Goal: Information Seeking & Learning: Learn about a topic

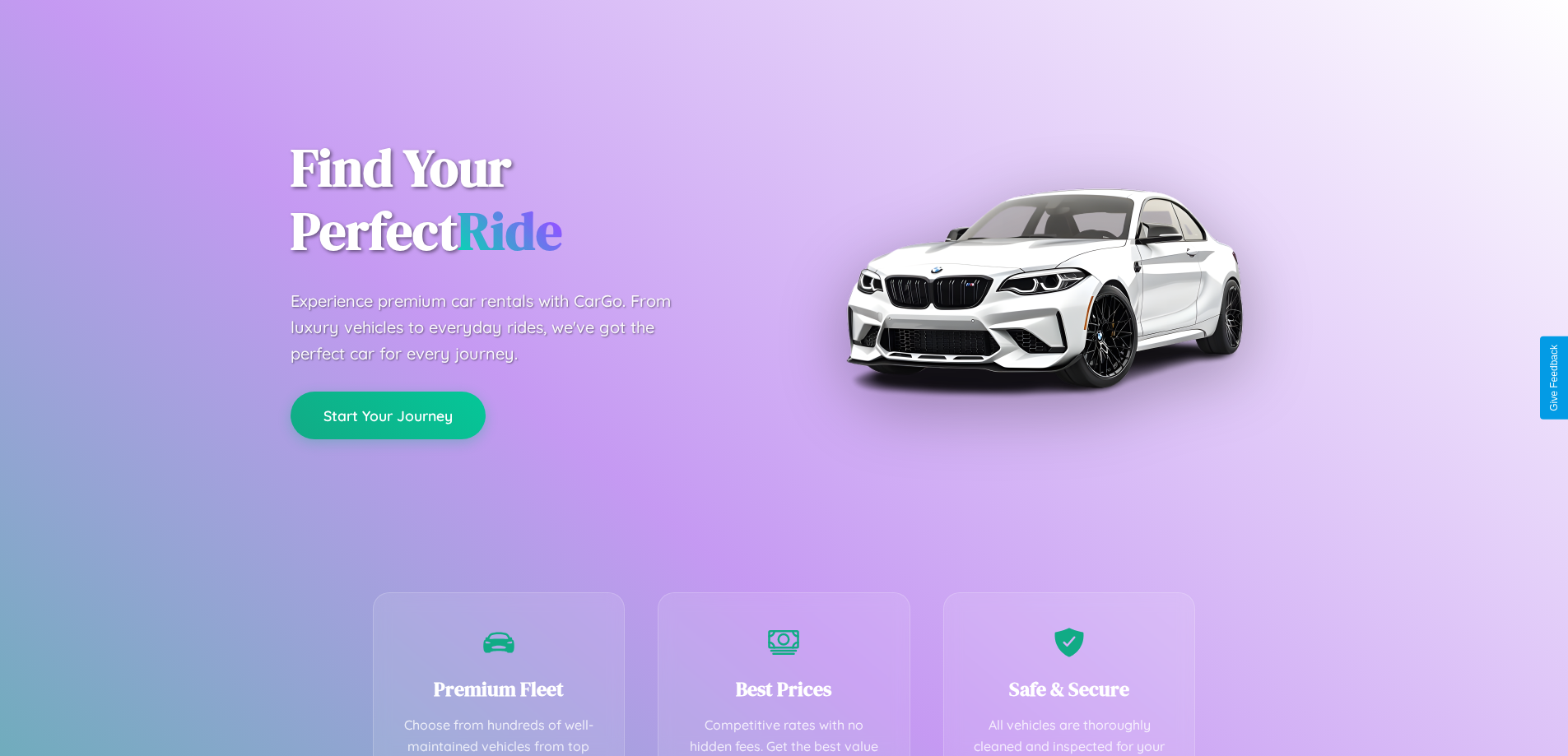
scroll to position [479, 0]
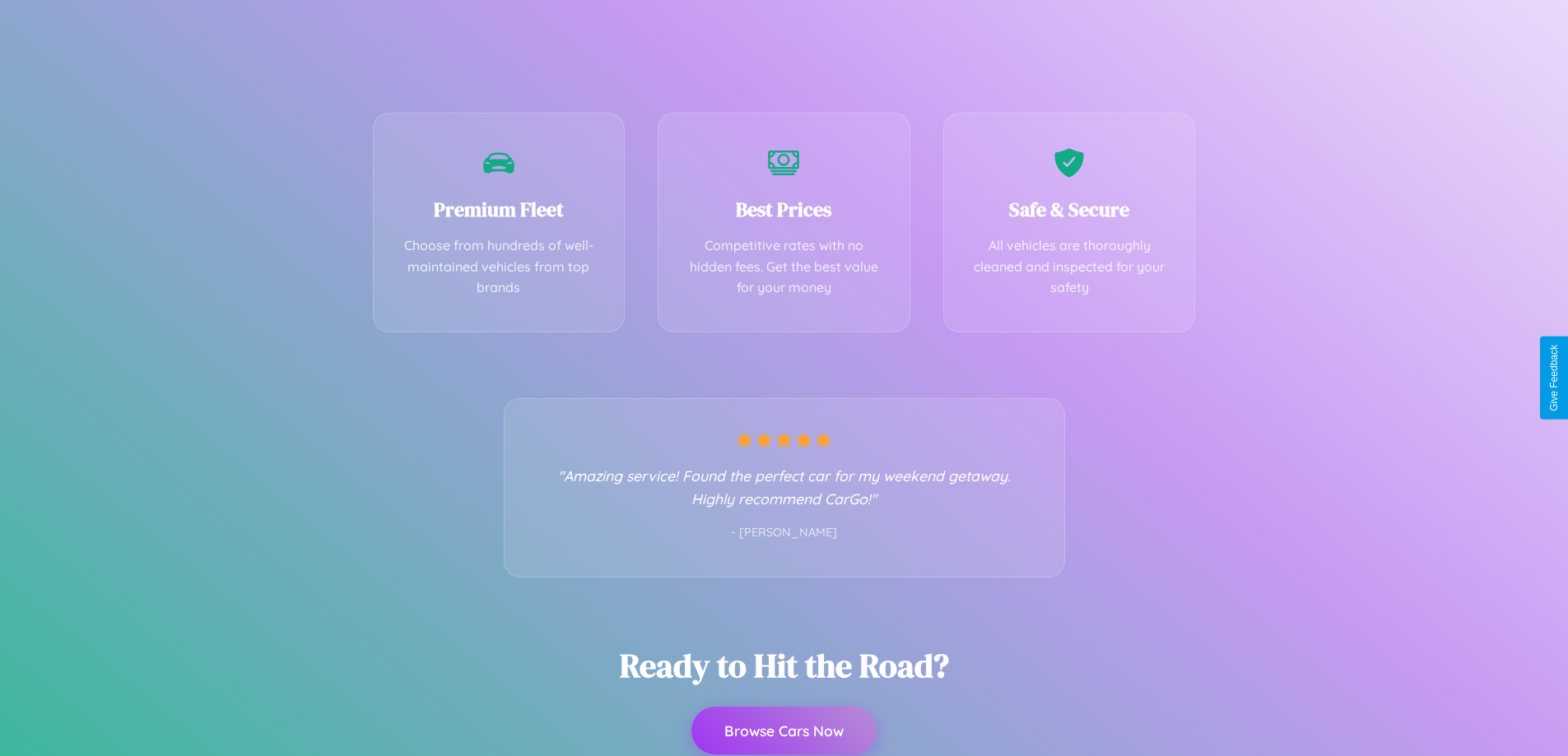
click at [784, 730] on button "Browse Cars Now" at bounding box center [784, 730] width 185 height 48
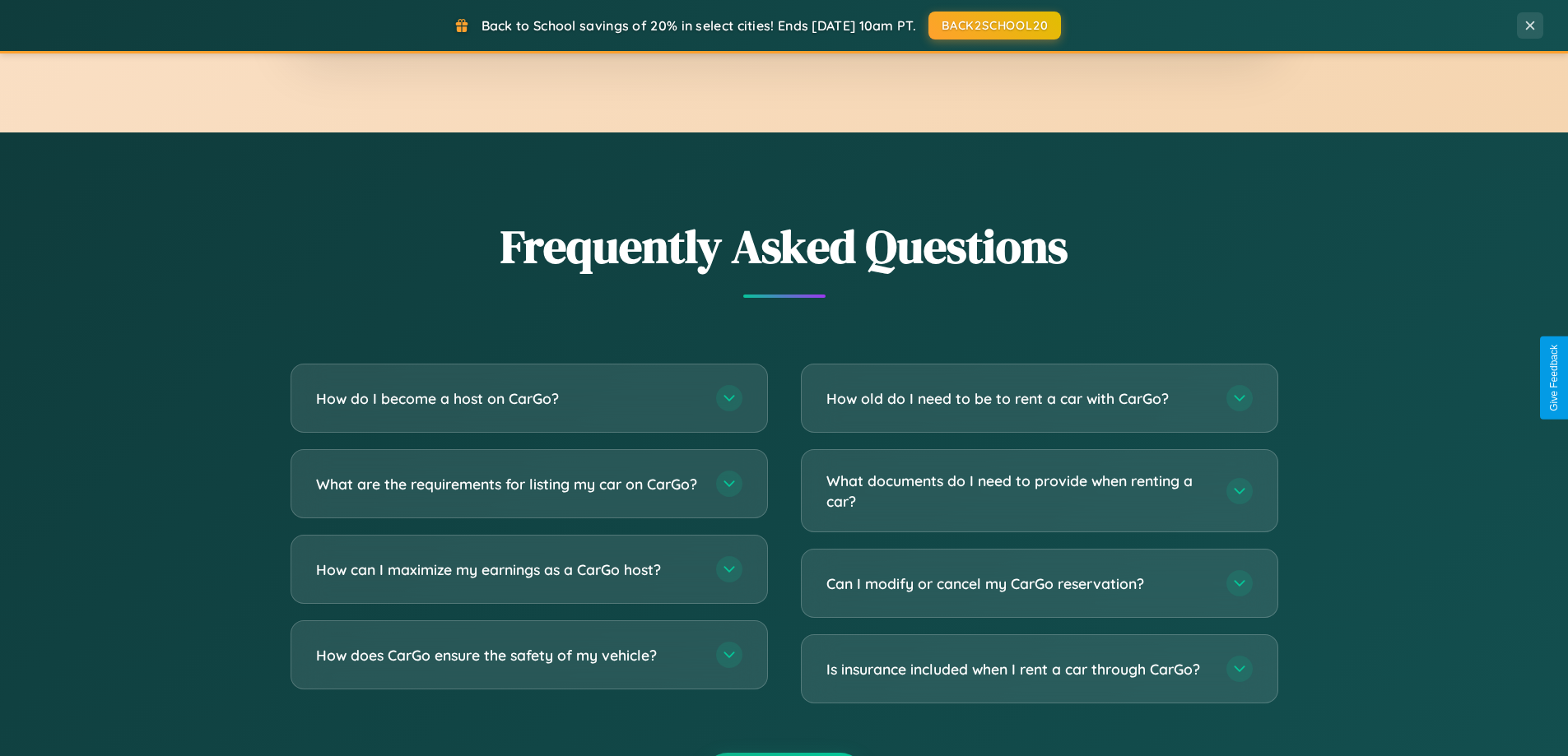
scroll to position [3166, 0]
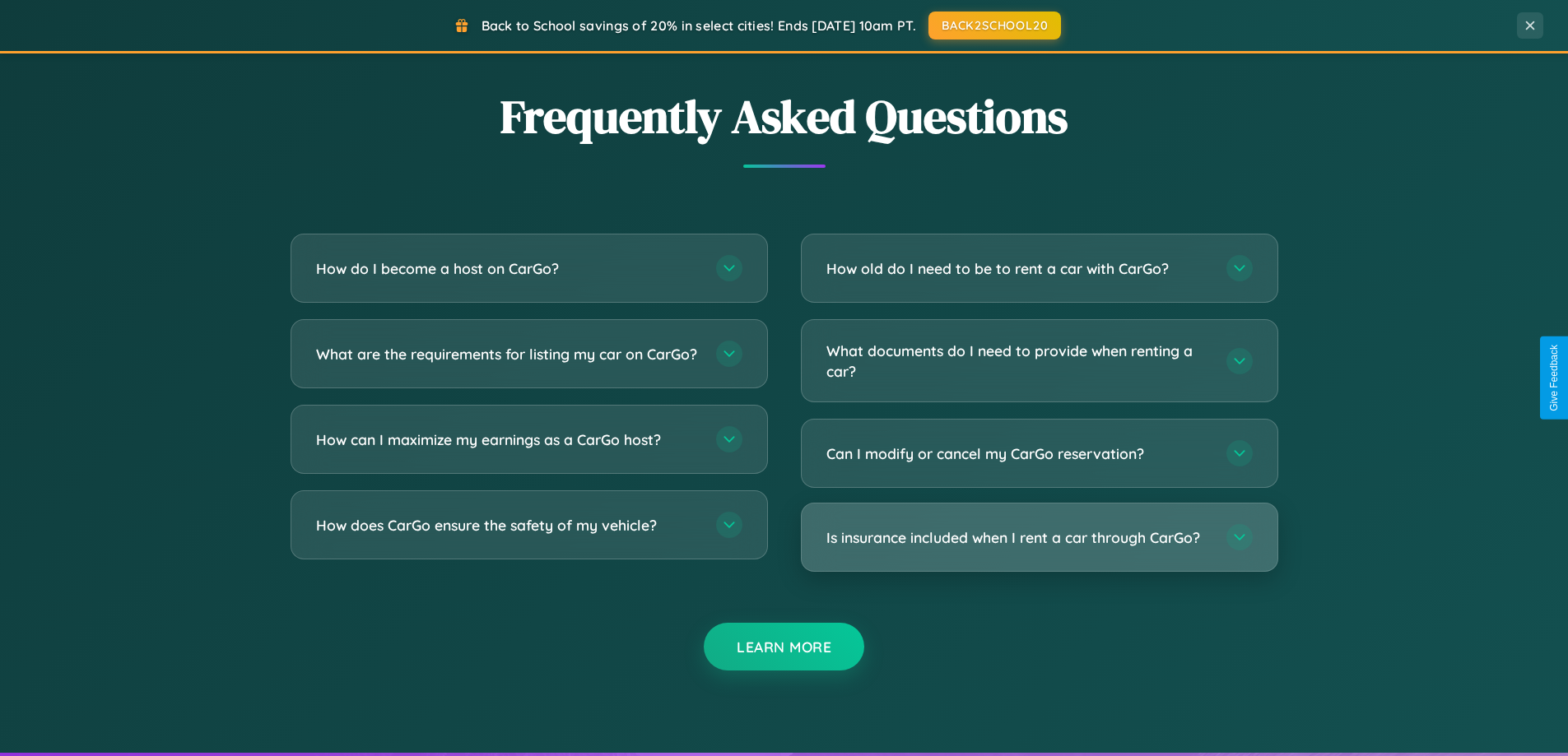
click at [1039, 537] on h3 "Is insurance included when I rent a car through CarGo?" at bounding box center [1018, 538] width 384 height 21
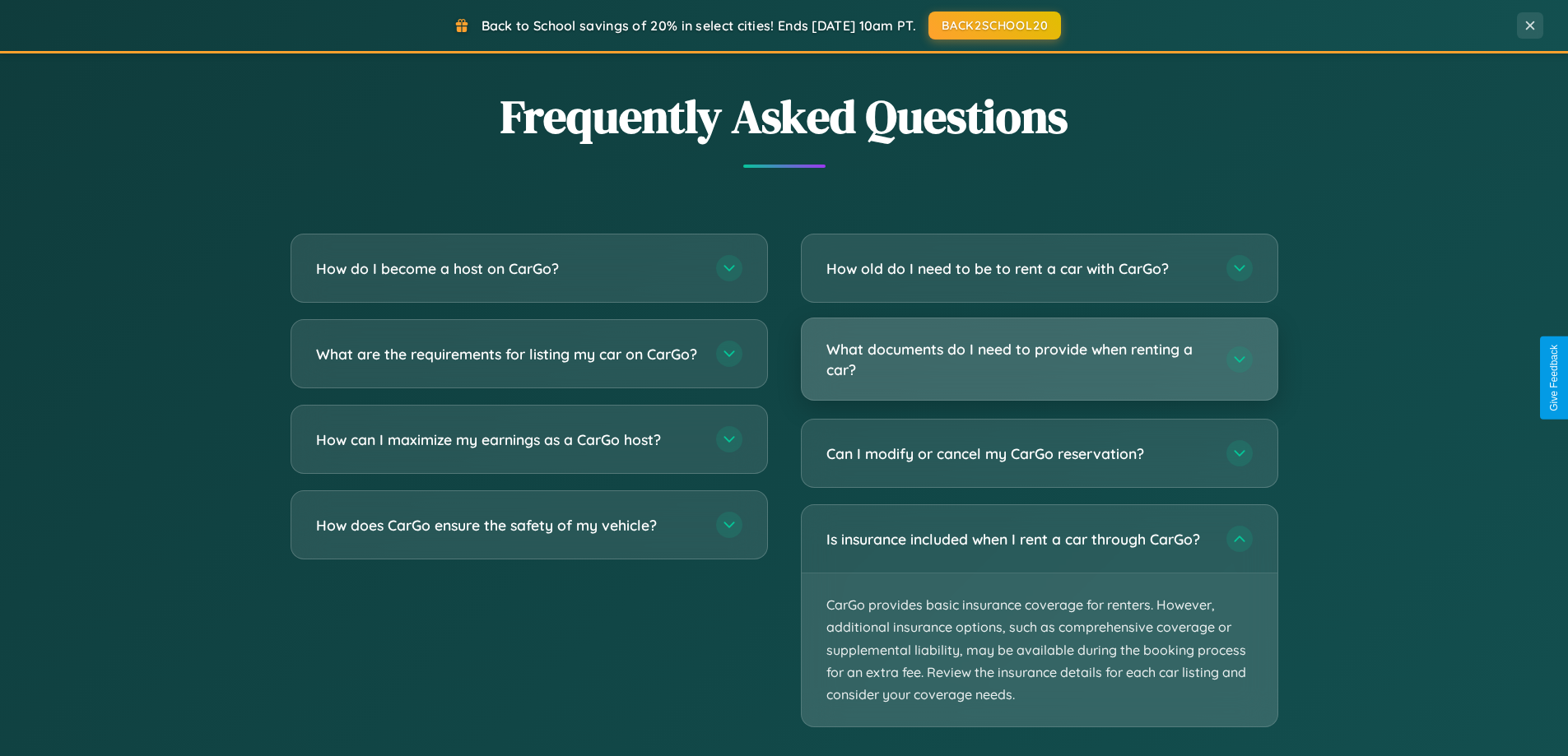
click at [1039, 360] on h3 "What documents do I need to provide when renting a car?" at bounding box center [1018, 359] width 384 height 40
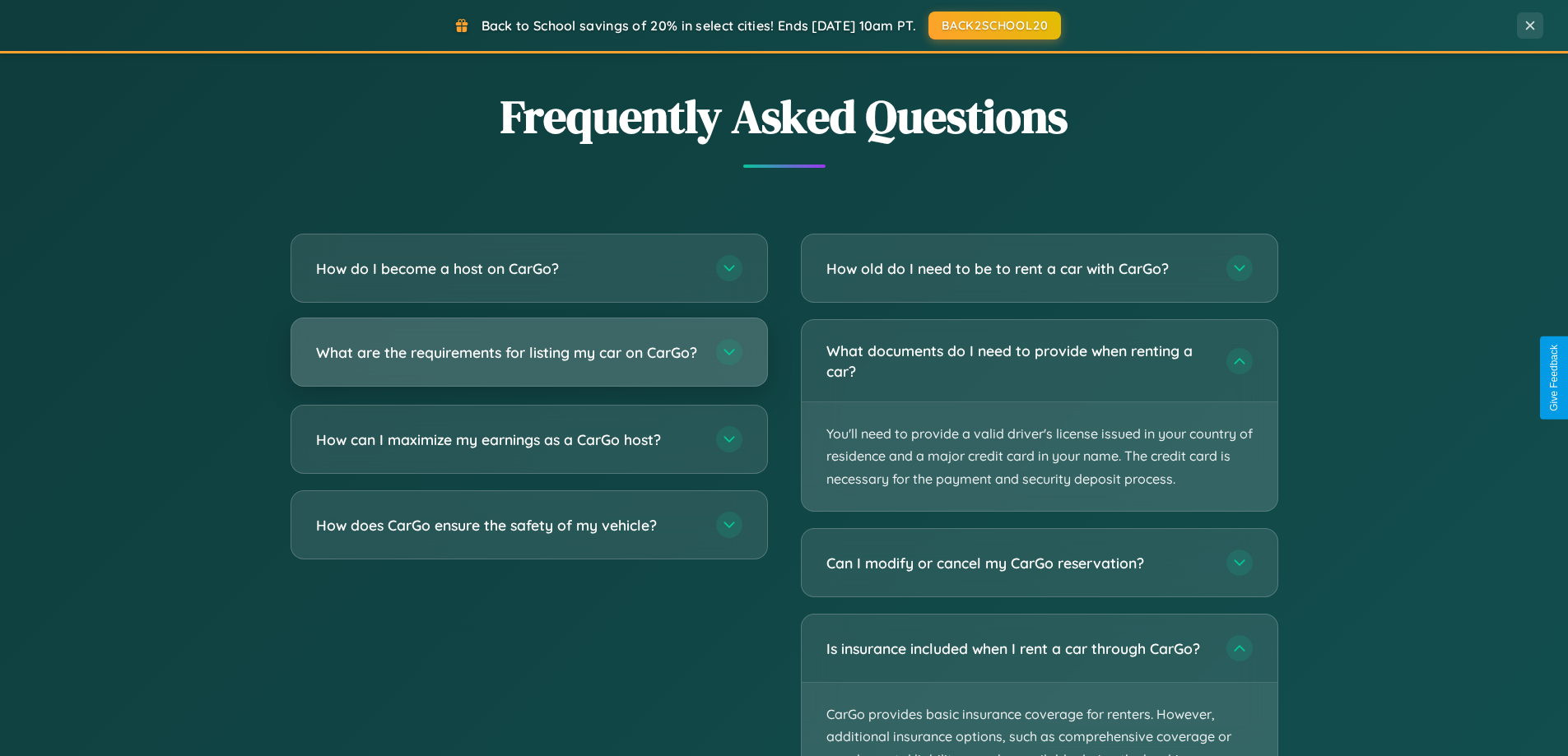
click at [528, 360] on h3 "What are the requirements for listing my car on CarGo?" at bounding box center [508, 353] width 384 height 21
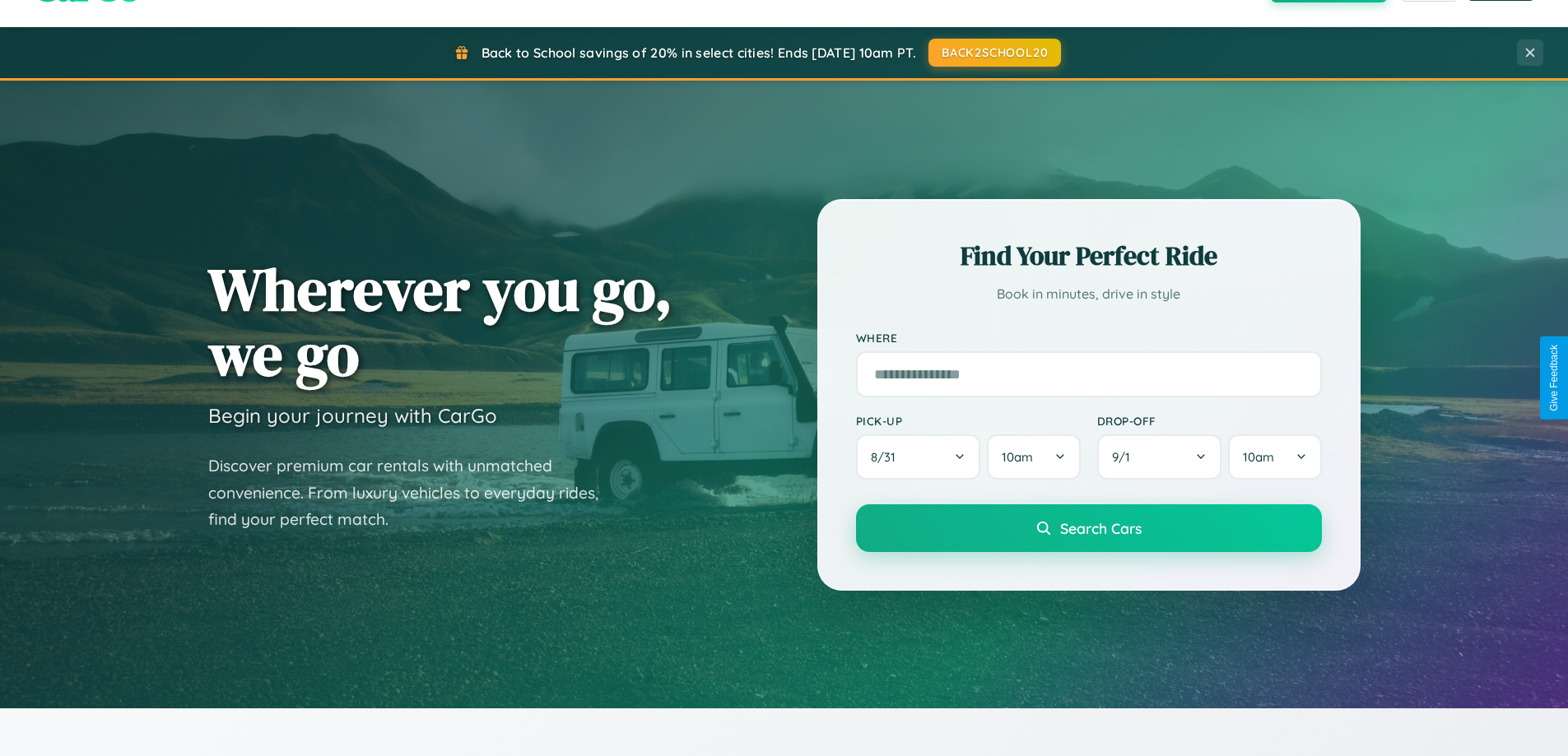
scroll to position [0, 0]
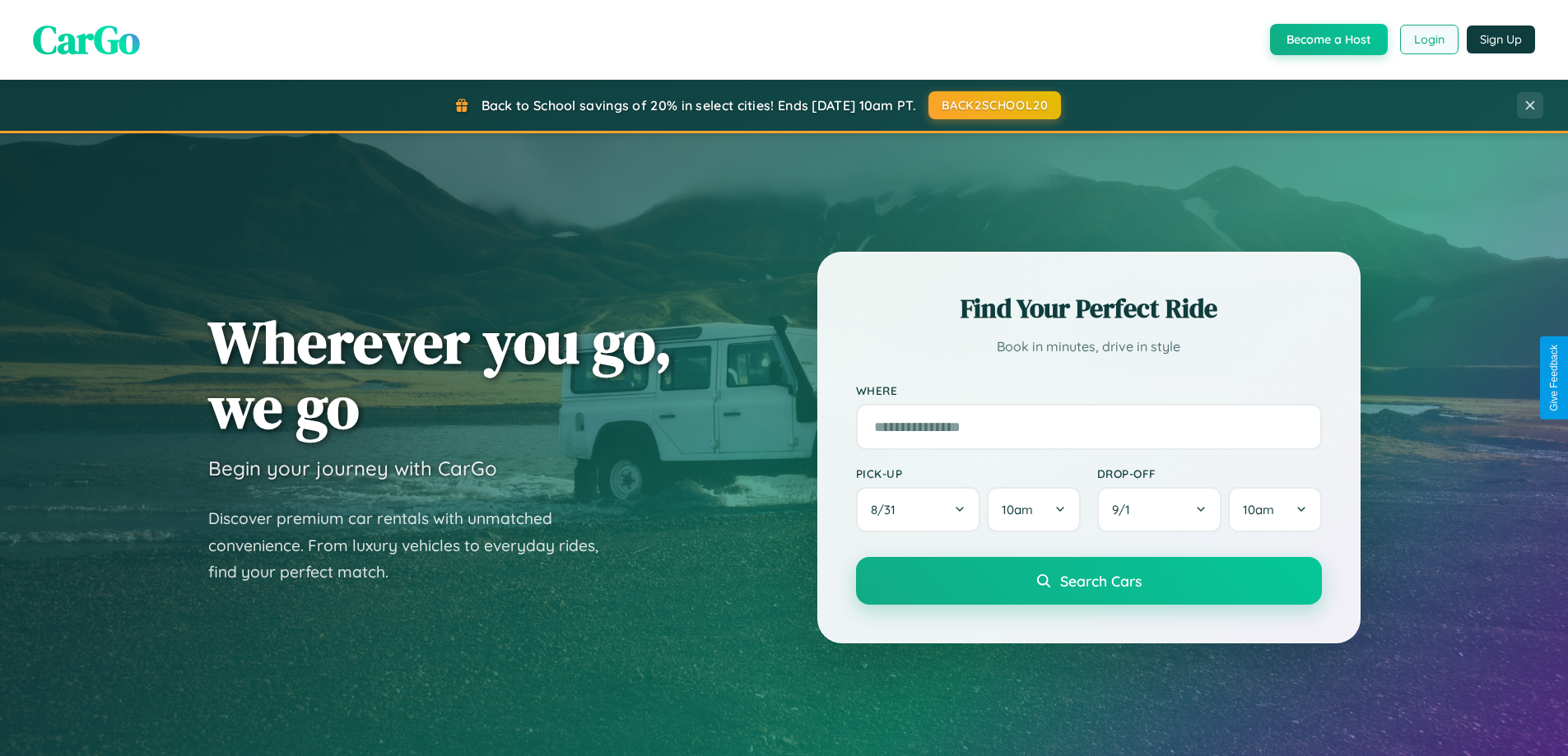
click at [1428, 39] on button "Login" at bounding box center [1429, 39] width 58 height 30
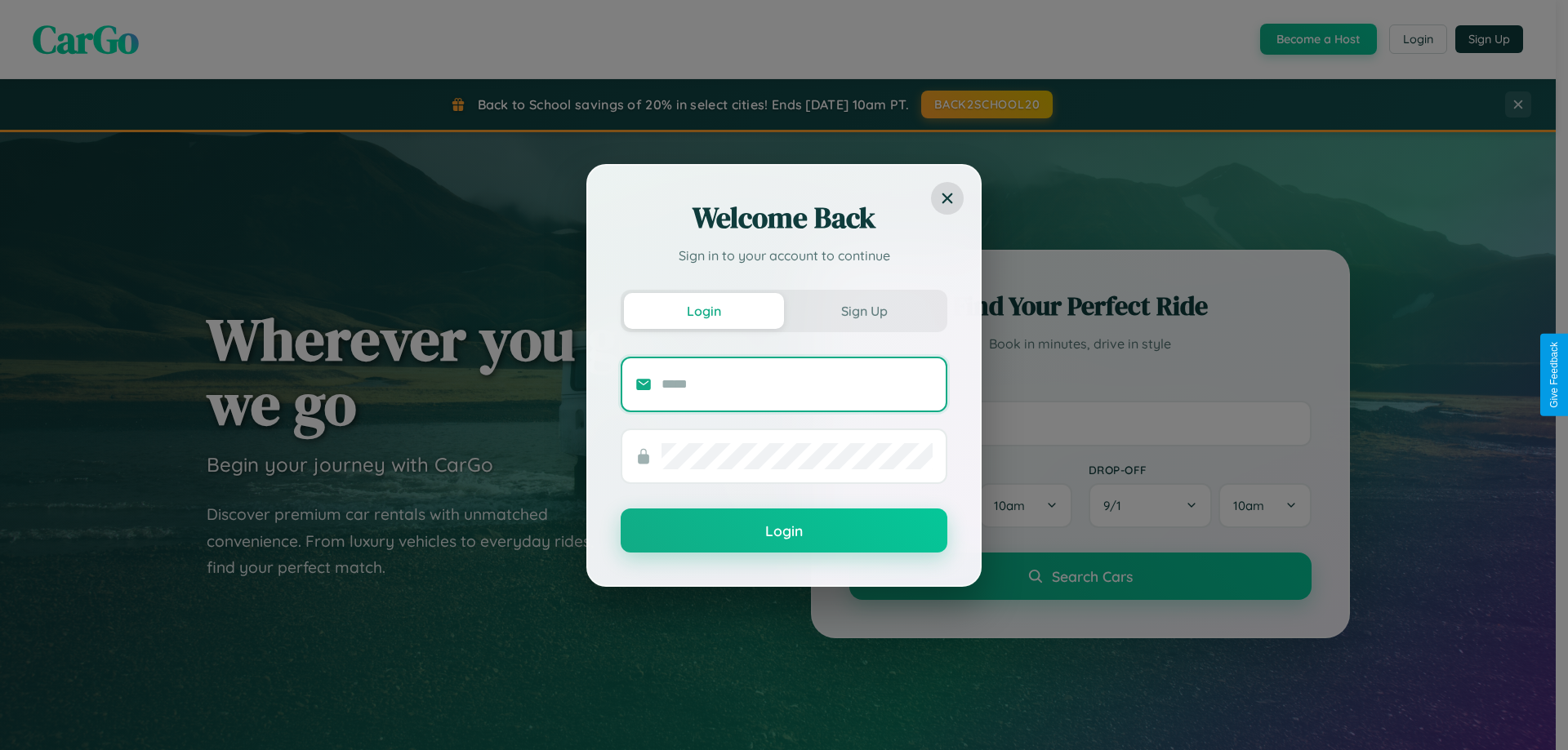
click at [797, 384] on input "text" at bounding box center [796, 384] width 271 height 26
type input "**********"
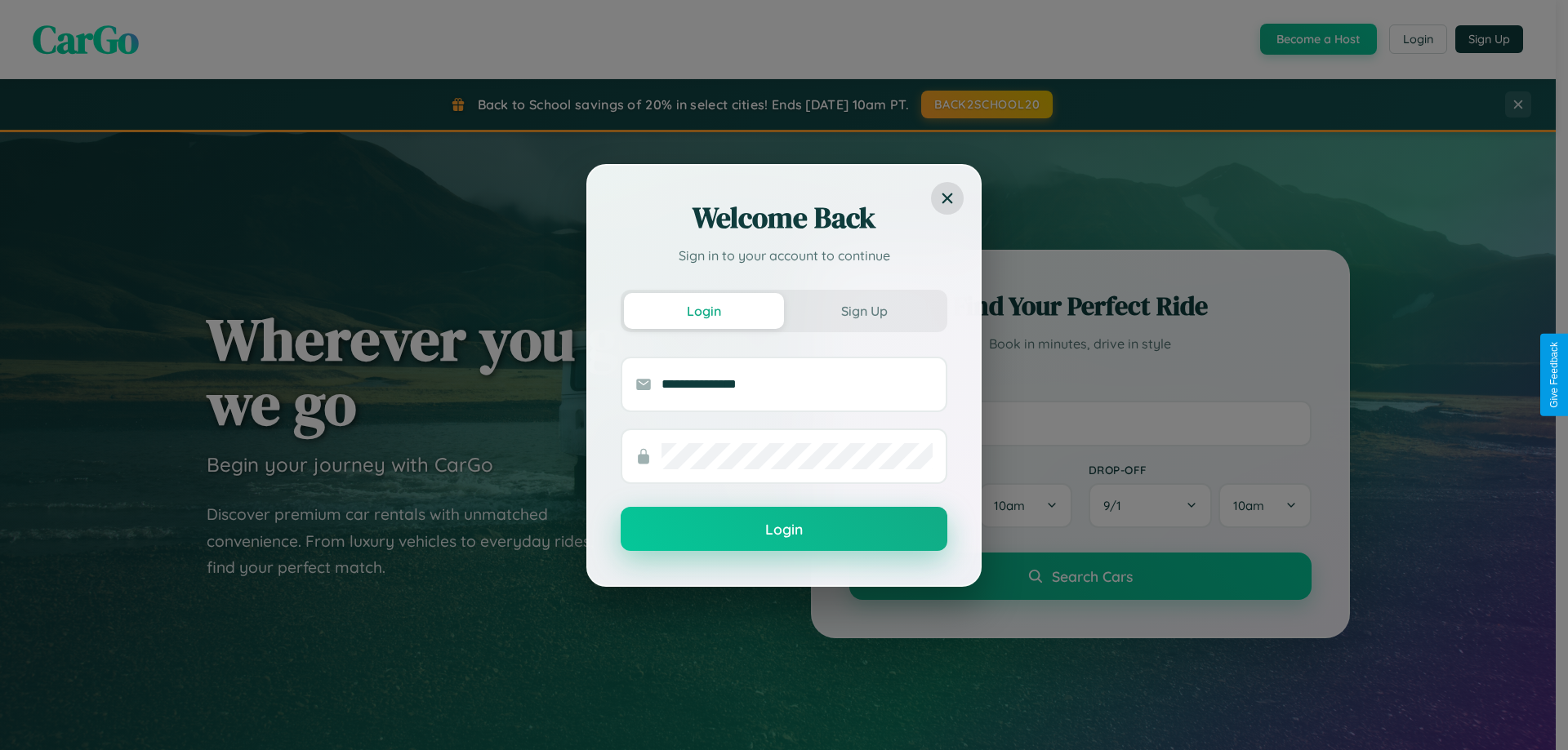
click at [784, 530] on button "Login" at bounding box center [784, 529] width 326 height 44
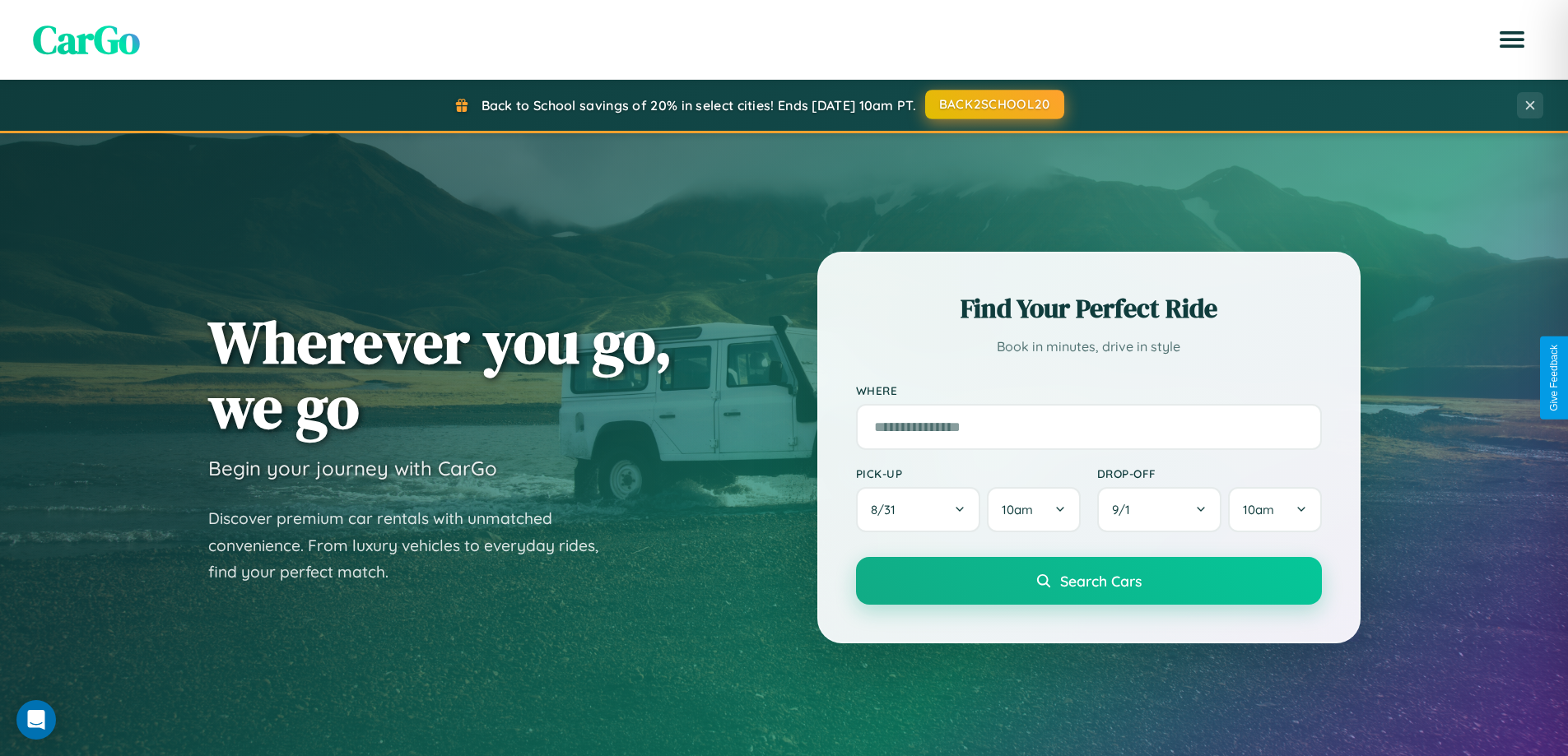
click at [993, 104] on button "BACK2SCHOOL20" at bounding box center [994, 104] width 139 height 30
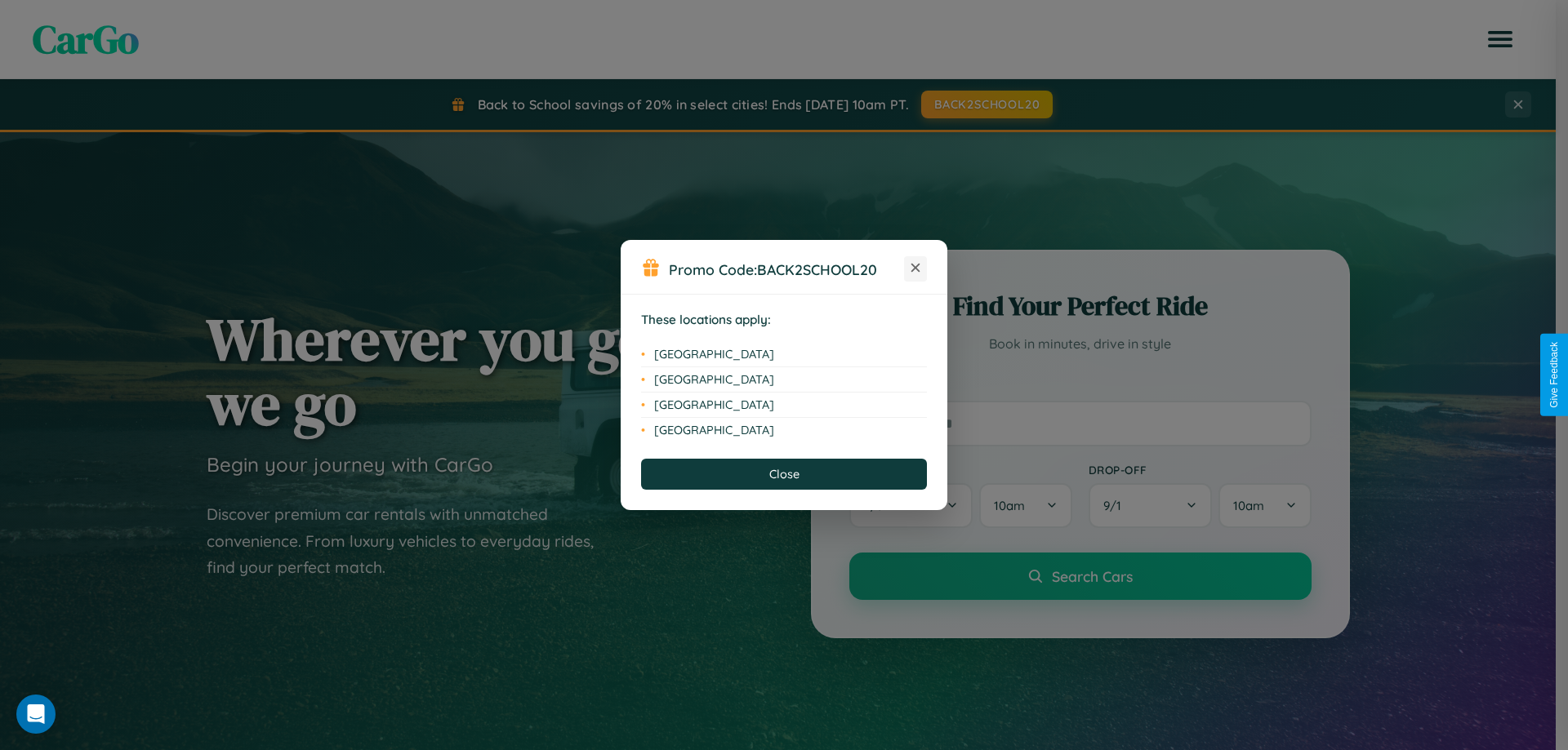
click at [915, 268] on icon at bounding box center [915, 268] width 9 height 9
